Goal: Find specific page/section: Find specific page/section

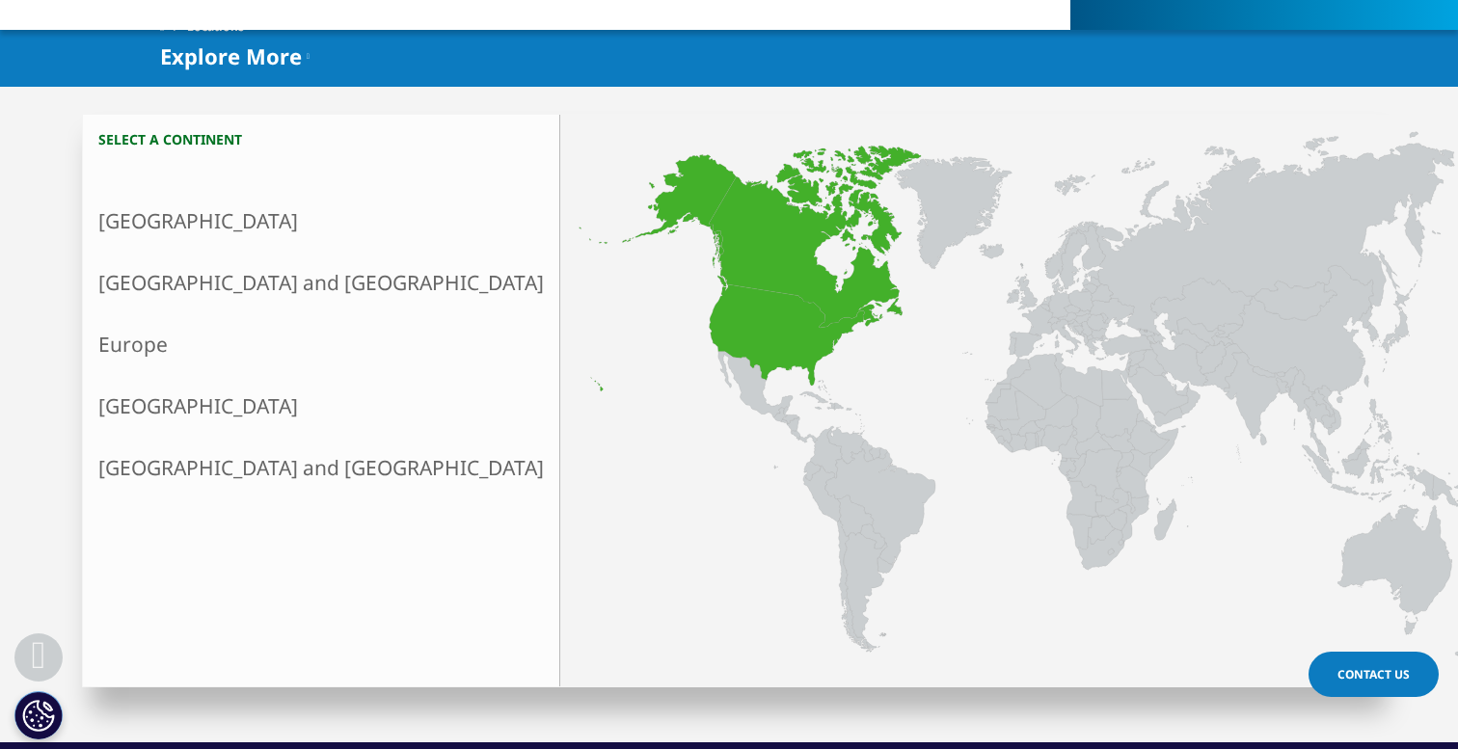
click at [208, 216] on link "North America" at bounding box center [321, 221] width 476 height 62
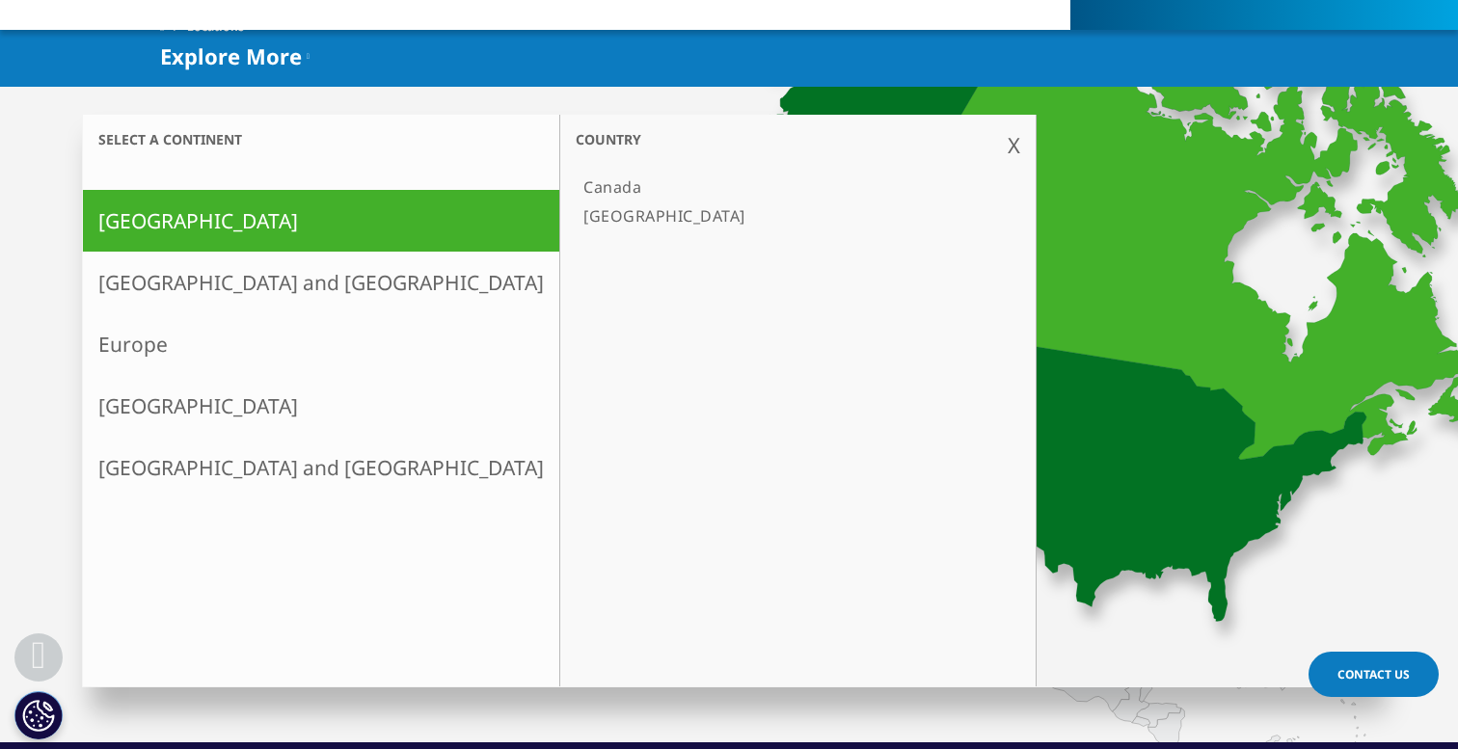
click at [576, 212] on link "[GEOGRAPHIC_DATA]" at bounding box center [788, 215] width 425 height 29
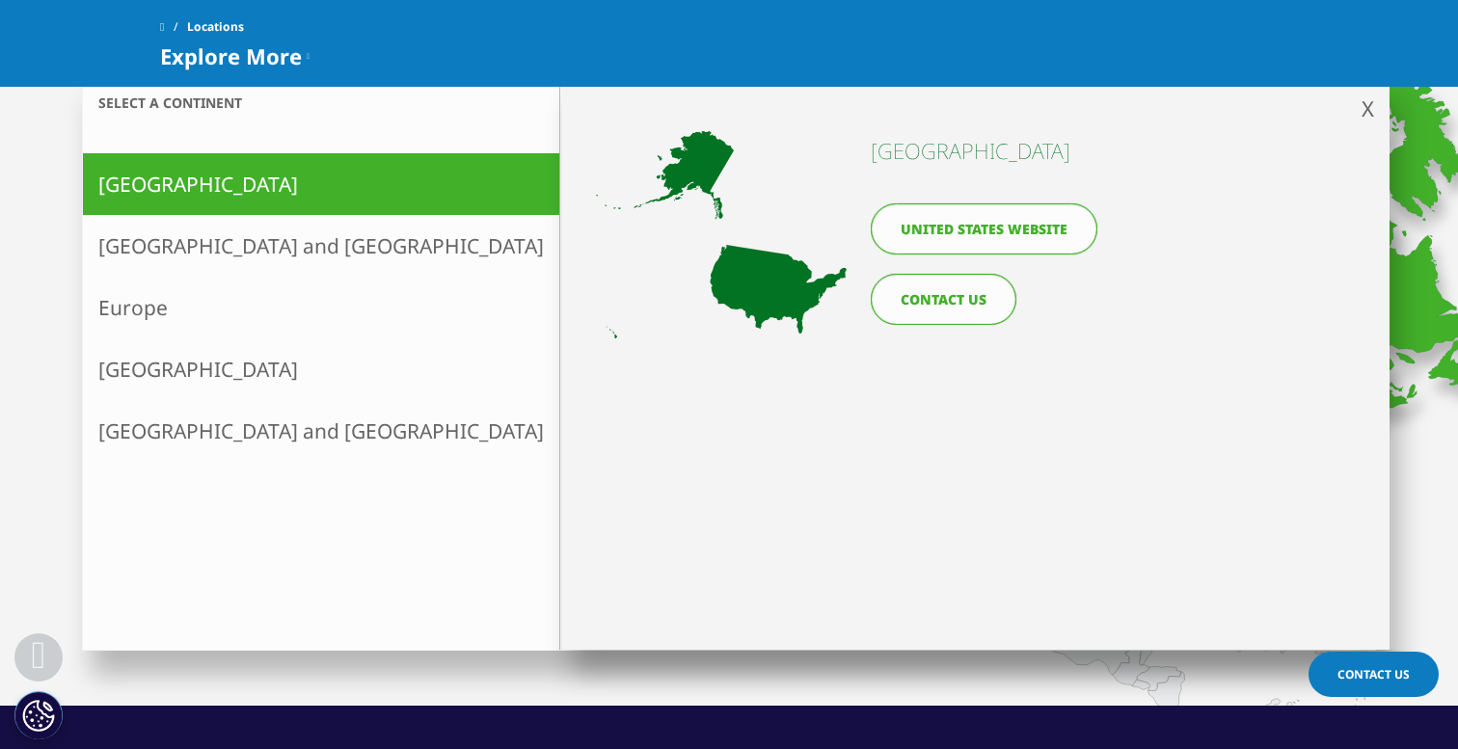
scroll to position [522, 0]
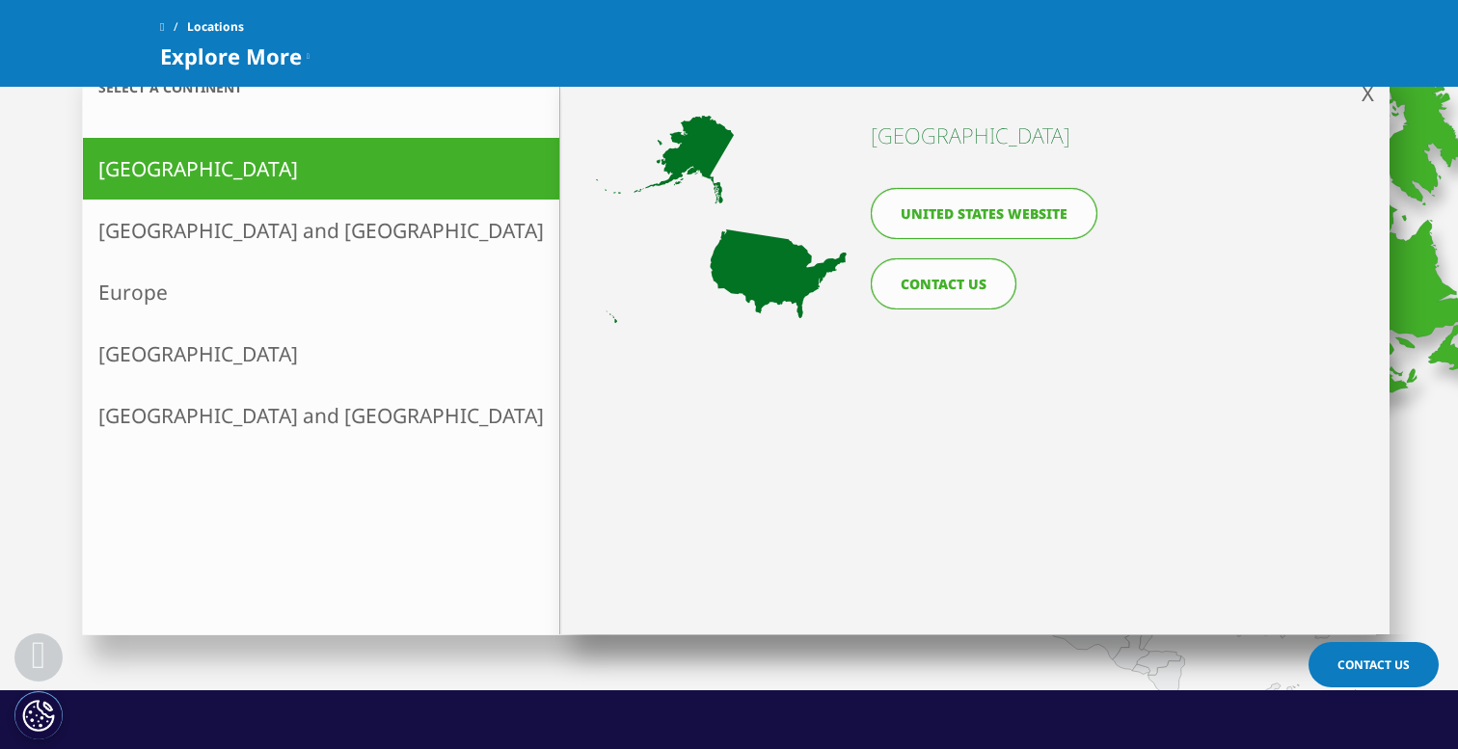
click at [969, 213] on link "United States website" at bounding box center [983, 213] width 227 height 51
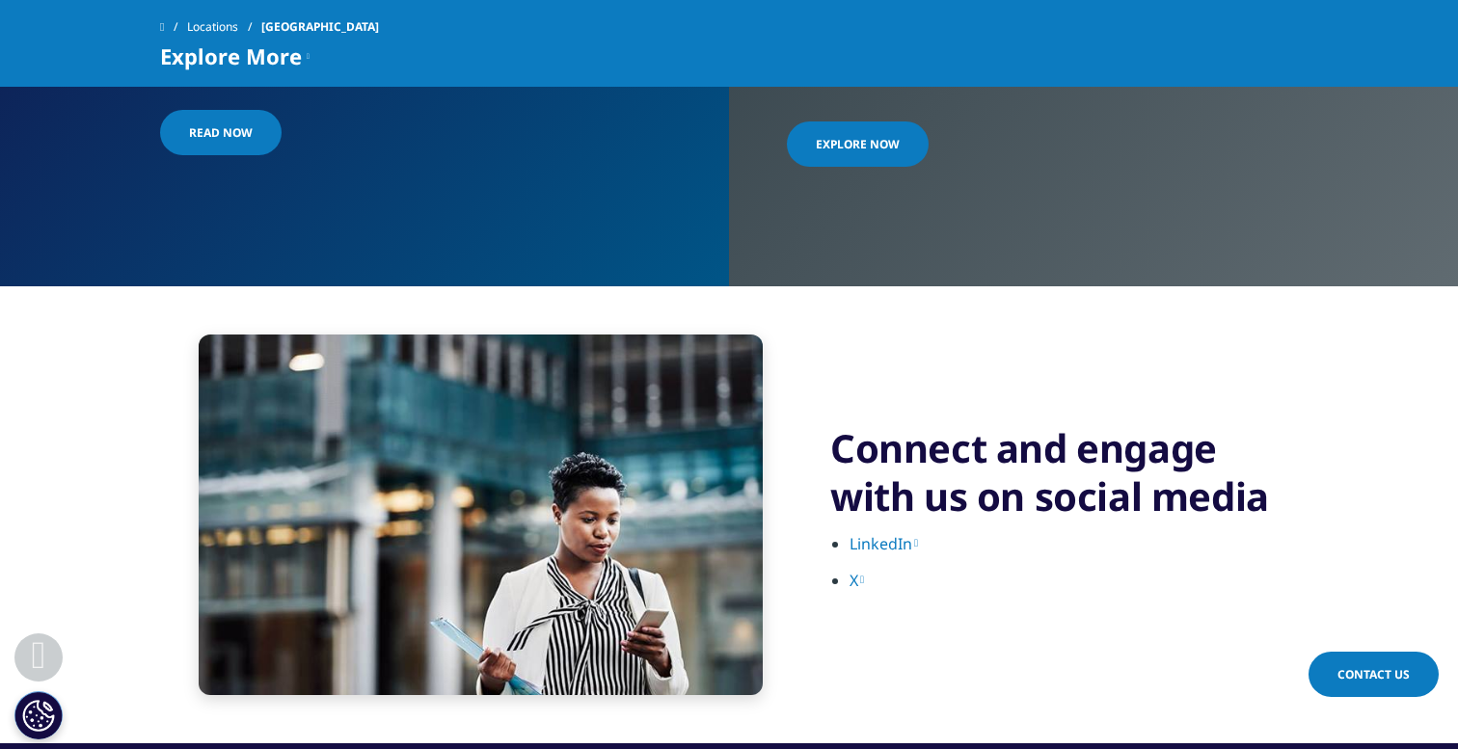
scroll to position [4372, 0]
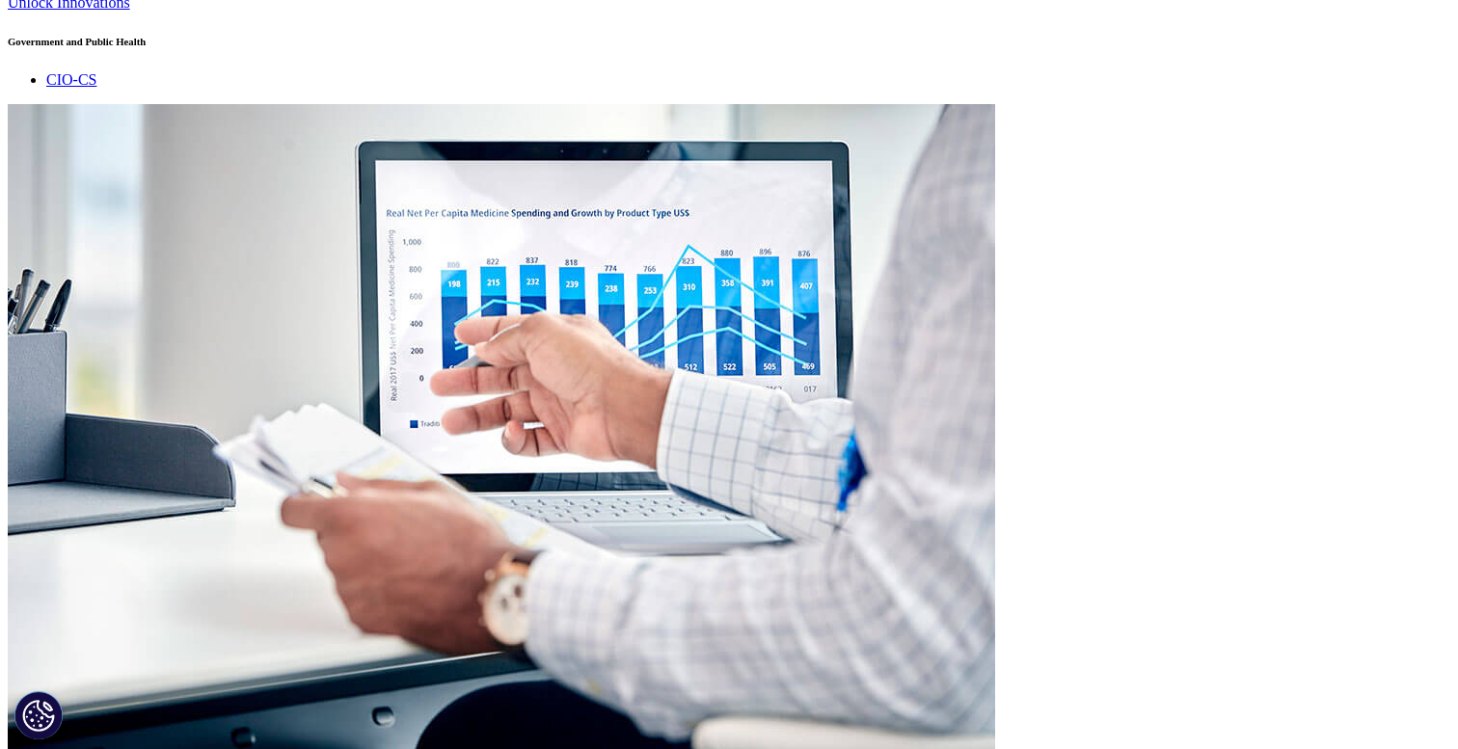
scroll to position [3978, 0]
